Goal: Information Seeking & Learning: Understand process/instructions

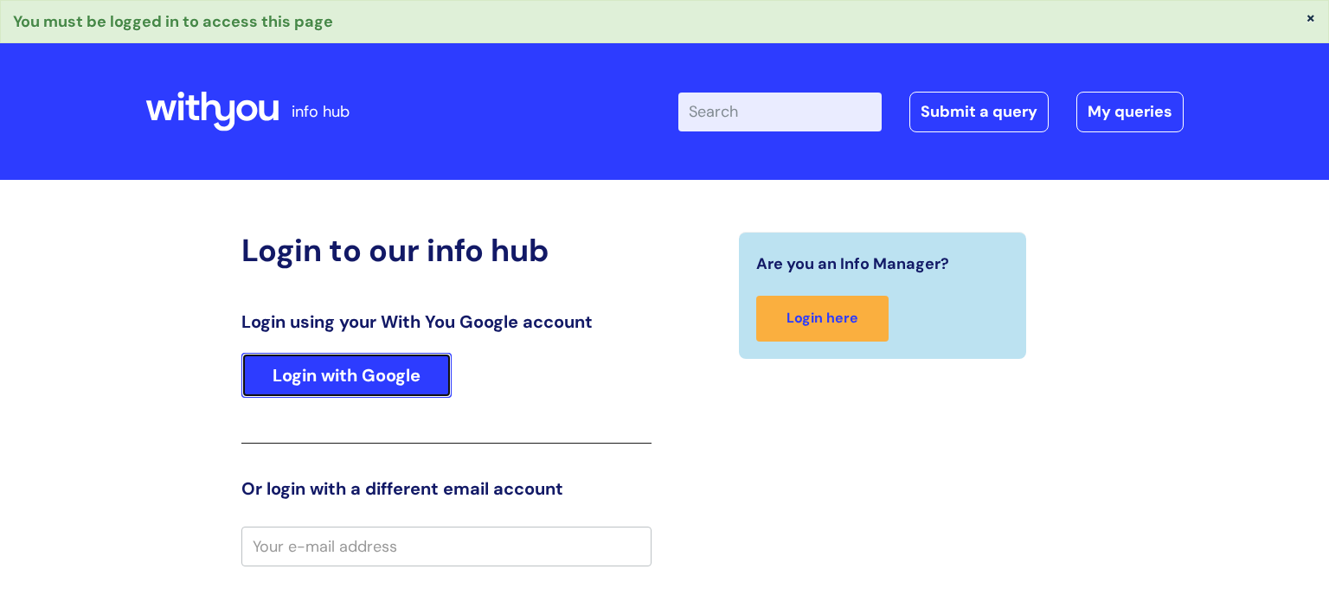
click at [356, 376] on link "Login with Google" at bounding box center [346, 375] width 210 height 45
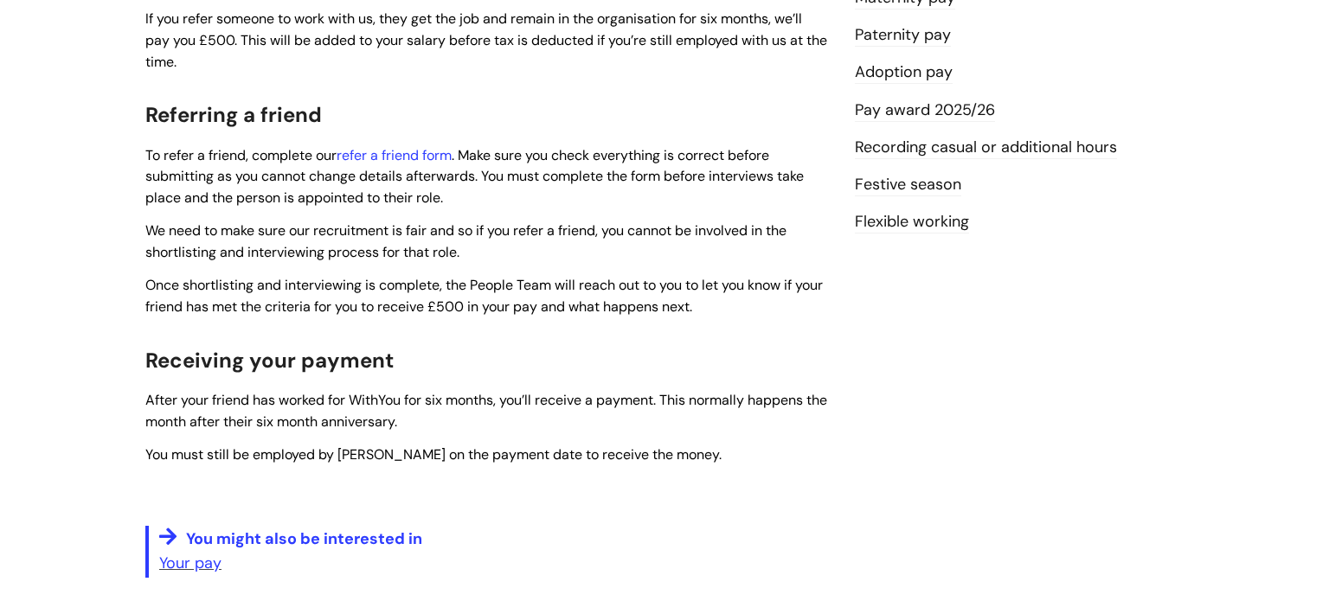
scroll to position [571, 0]
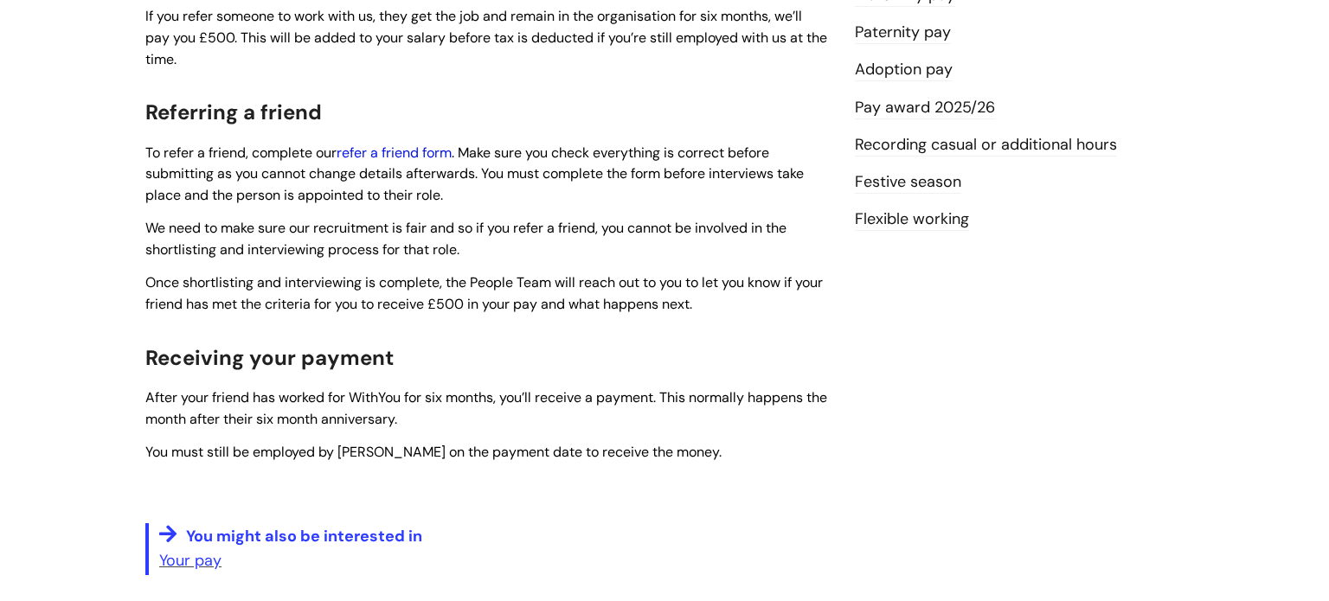
click at [428, 158] on link "refer a friend form" at bounding box center [394, 153] width 115 height 18
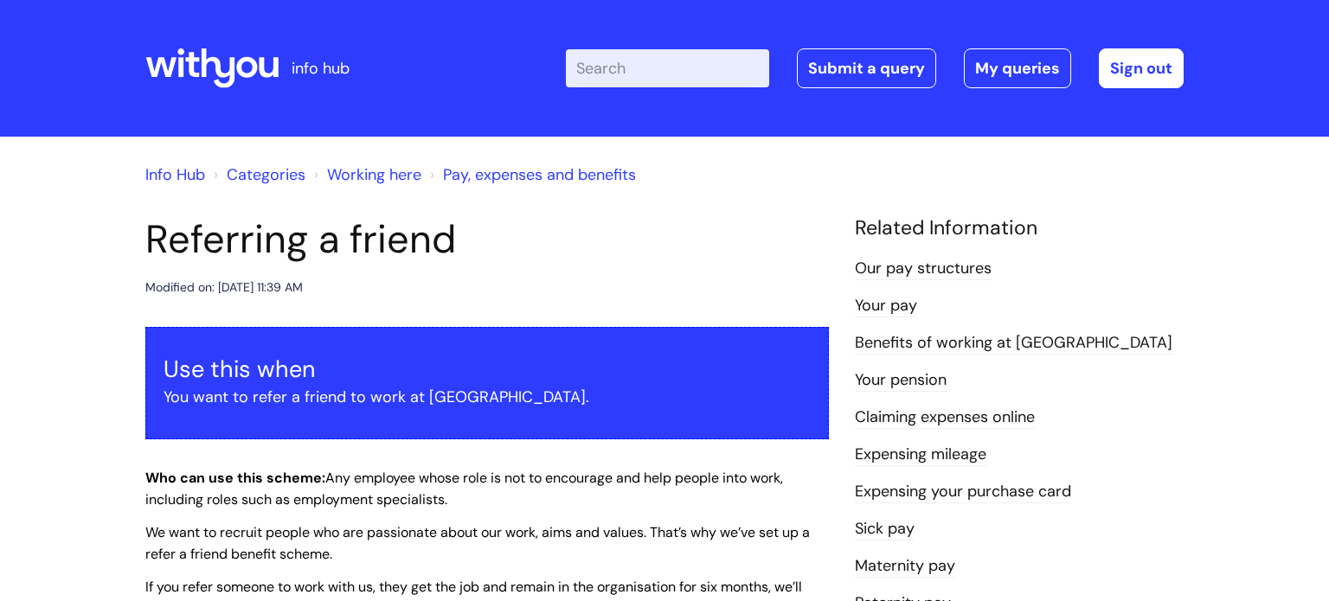
scroll to position [570, 0]
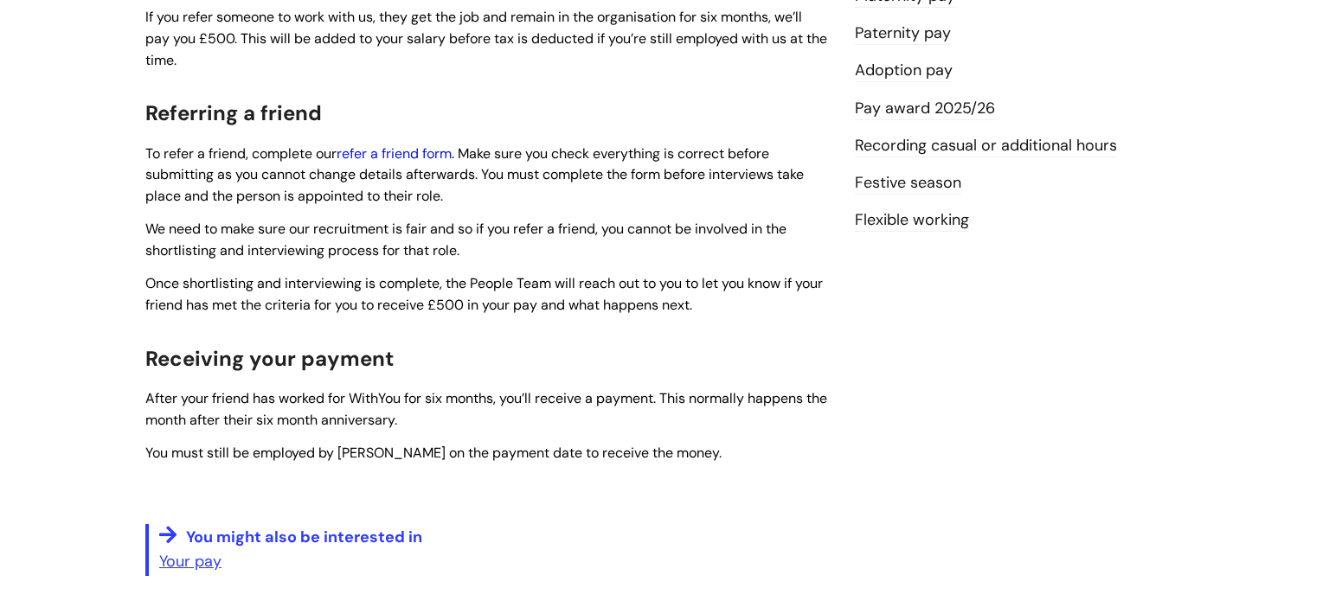
click at [397, 151] on link "refer a friend form" at bounding box center [394, 153] width 115 height 18
